Goal: Task Accomplishment & Management: Manage account settings

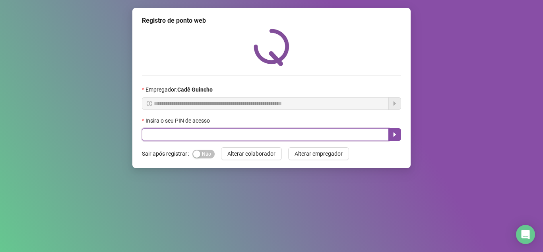
click at [159, 133] on input "text" at bounding box center [265, 134] width 247 height 13
type input "*****"
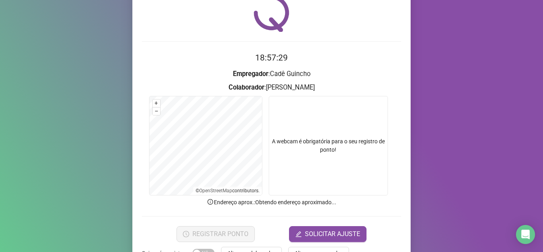
scroll to position [59, 0]
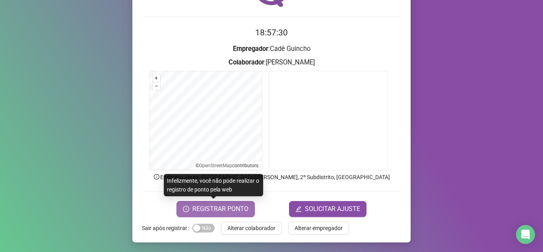
click at [219, 207] on span "REGISTRAR PONTO" at bounding box center [220, 209] width 56 height 10
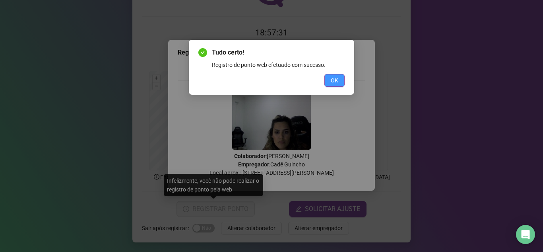
click at [332, 76] on button "OK" at bounding box center [334, 80] width 20 height 13
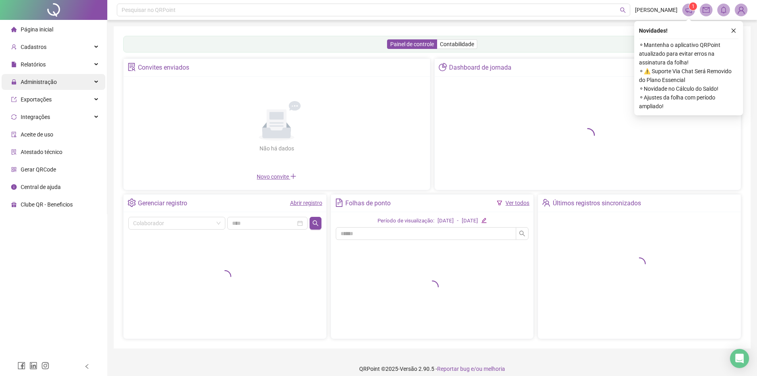
click at [24, 82] on span "Administração" at bounding box center [39, 82] width 36 height 6
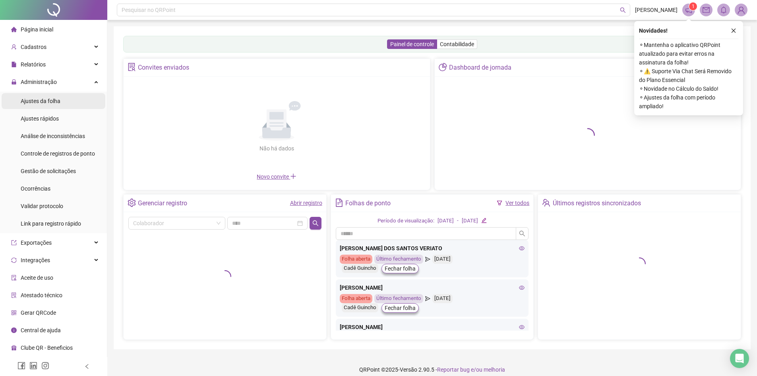
click at [47, 100] on span "Ajustes da folha" at bounding box center [41, 101] width 40 height 6
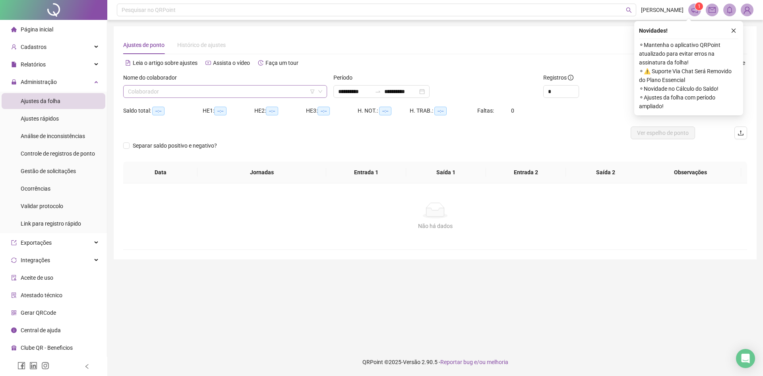
click at [234, 91] on input "search" at bounding box center [221, 91] width 187 height 12
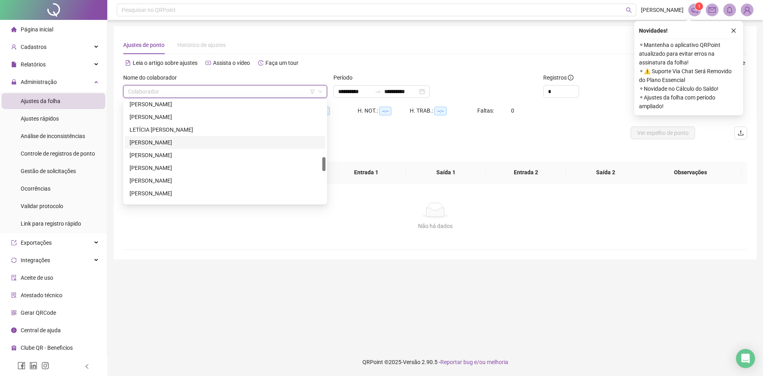
scroll to position [318, 0]
click at [156, 171] on div "[PERSON_NAME]" at bounding box center [225, 171] width 191 height 9
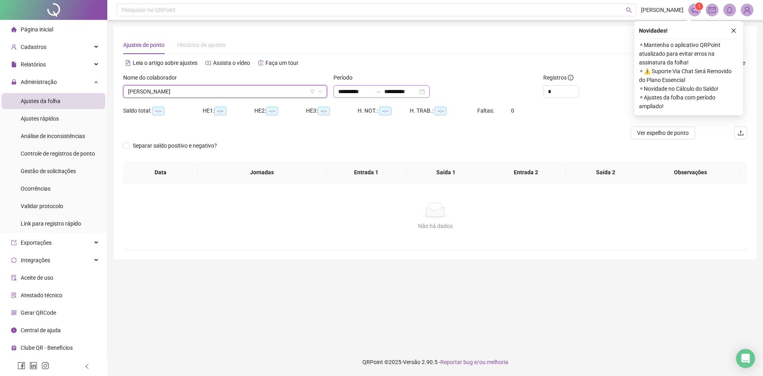
click at [430, 92] on div "**********" at bounding box center [381, 91] width 96 height 13
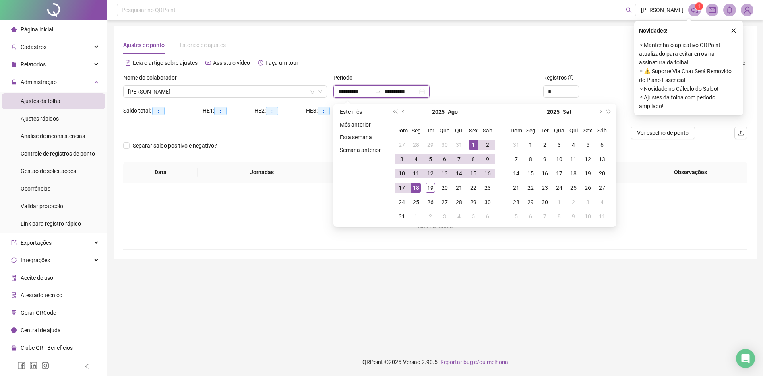
type input "**********"
click at [405, 111] on span "prev-year" at bounding box center [404, 112] width 4 height 4
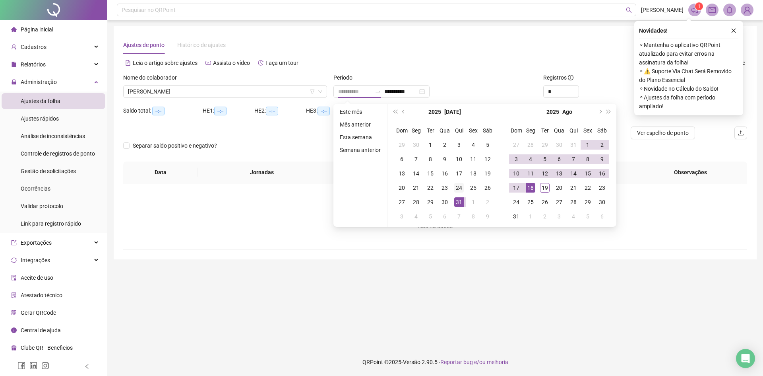
type input "**********"
drag, startPoint x: 459, startPoint y: 188, endPoint x: 519, endPoint y: 186, distance: 60.4
click at [459, 188] on div "24" at bounding box center [459, 188] width 10 height 10
type input "**********"
click at [543, 188] on div "19" at bounding box center [545, 188] width 10 height 10
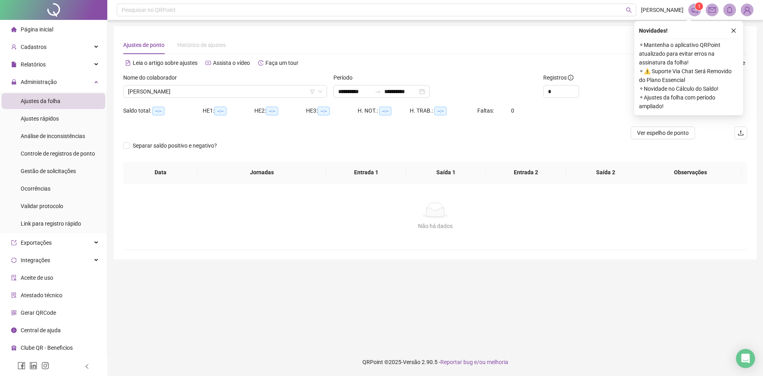
click at [657, 229] on div "Não há dados" at bounding box center [435, 225] width 605 height 9
click at [732, 31] on icon "close" at bounding box center [734, 31] width 6 height 6
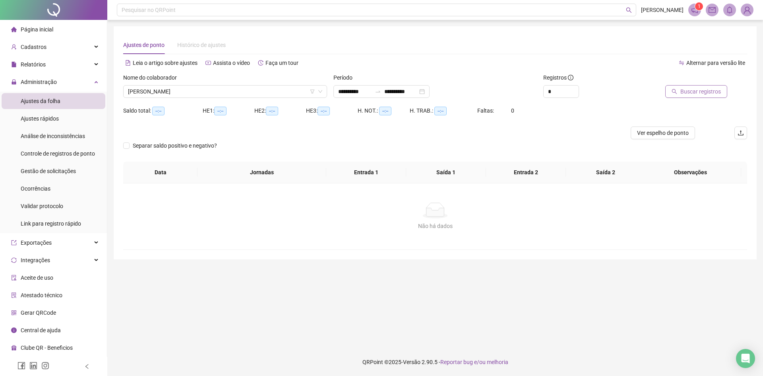
click at [703, 92] on span "Buscar registros" at bounding box center [700, 91] width 41 height 9
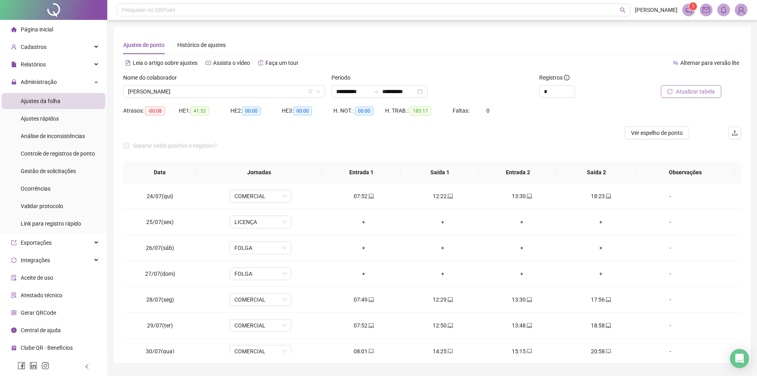
click at [437, 126] on div "H. TRAB.: 185:17" at bounding box center [419, 115] width 68 height 22
drag, startPoint x: 626, startPoint y: 62, endPoint x: 714, endPoint y: 33, distance: 92.8
click at [627, 62] on div "Alternar para versão lite" at bounding box center [586, 62] width 309 height 13
click at [741, 11] on img at bounding box center [741, 10] width 12 height 12
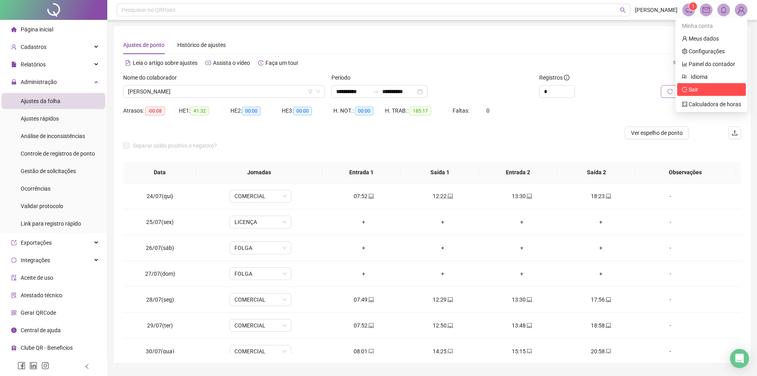
click at [696, 90] on span "Sair" at bounding box center [694, 89] width 10 height 6
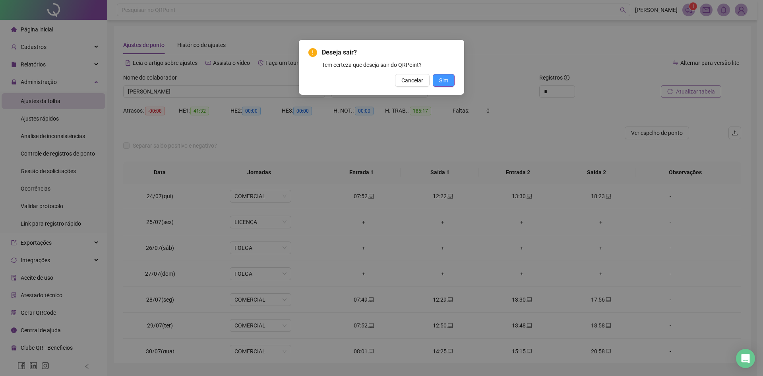
click at [448, 79] on button "Sim" at bounding box center [444, 80] width 22 height 13
